Goal: Transaction & Acquisition: Purchase product/service

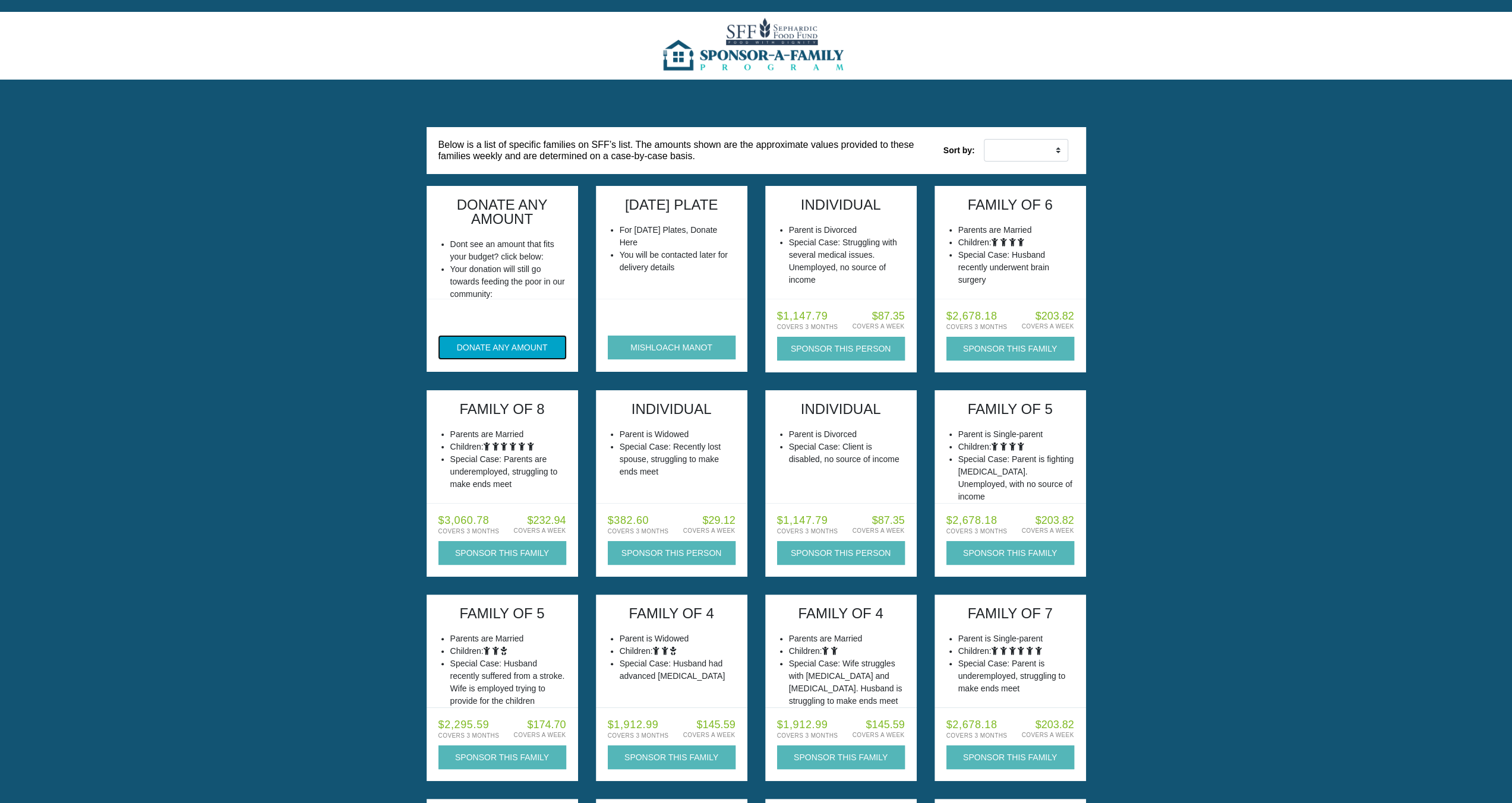
click at [494, 352] on button "DONATE ANY AMOUNT" at bounding box center [502, 347] width 128 height 24
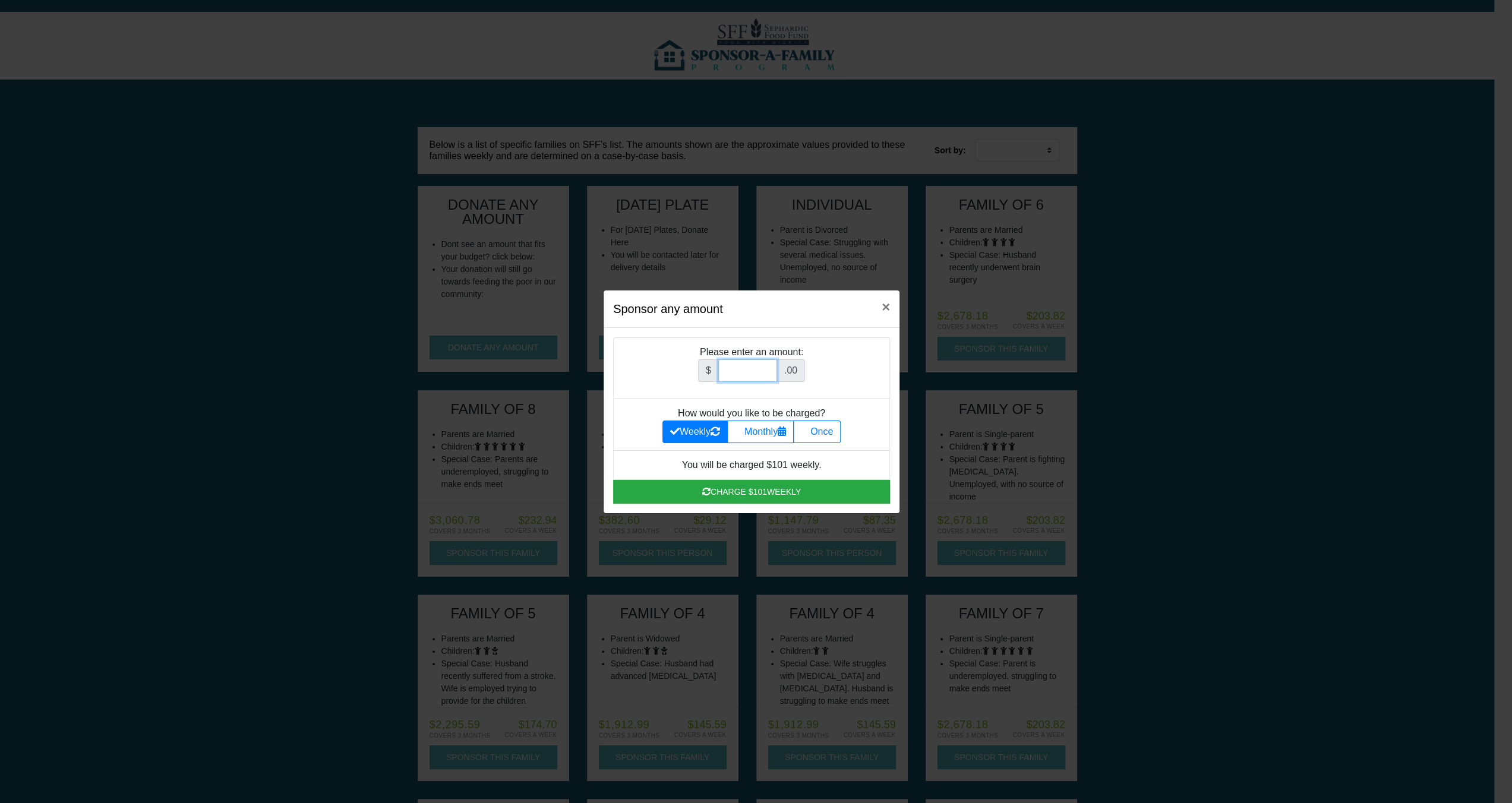
click at [737, 368] on input "Amount (to the nearest dollar)" at bounding box center [747, 370] width 59 height 23
click at [819, 432] on label "Once" at bounding box center [817, 431] width 47 height 23
click at [809, 432] on input "Once" at bounding box center [804, 428] width 8 height 8
radio input "true"
click at [744, 365] on input "Amount (to the nearest dollar)" at bounding box center [747, 370] width 59 height 23
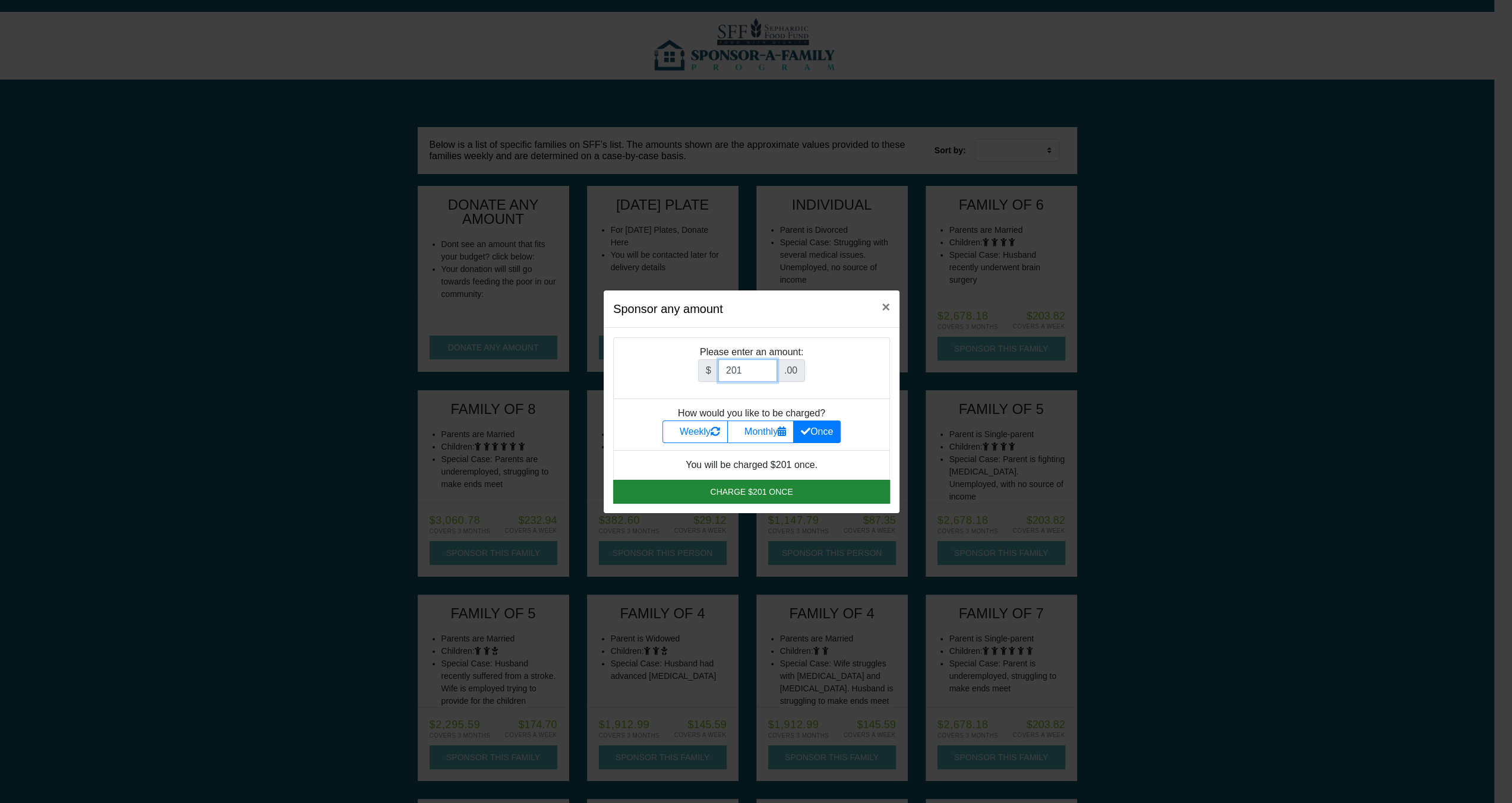
type input "201"
click at [796, 489] on button "Charge $201 once" at bounding box center [751, 492] width 277 height 24
